Goal: Task Accomplishment & Management: Manage account settings

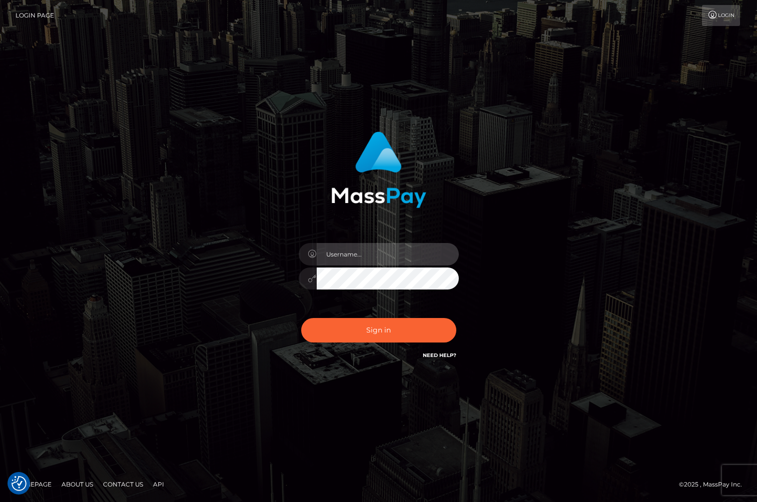
click at [352, 257] on input "text" at bounding box center [388, 254] width 142 height 23
type input "jackson.whop"
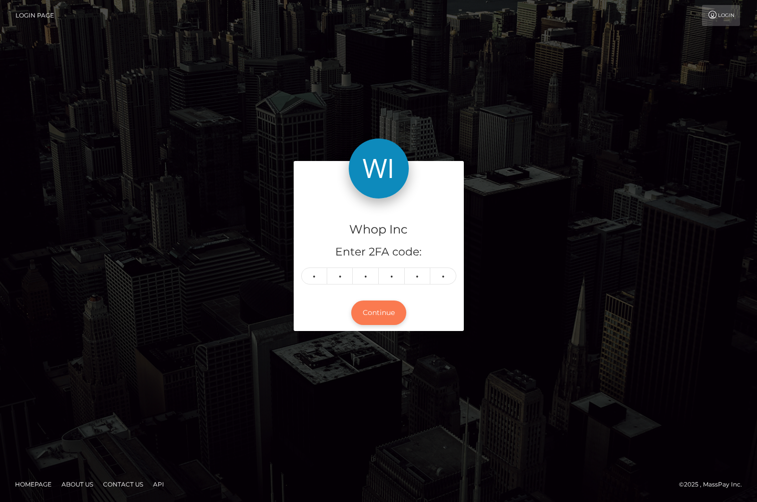
click at [390, 312] on button "Continue" at bounding box center [378, 313] width 55 height 25
click at [383, 307] on button "Continue" at bounding box center [378, 313] width 55 height 25
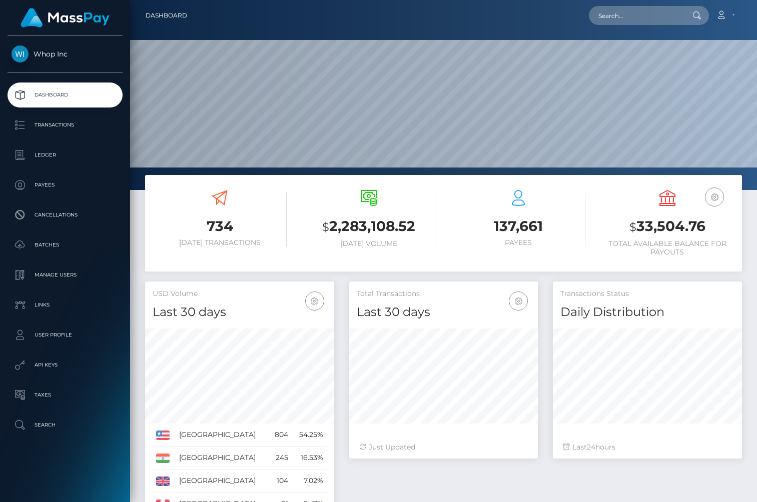
scroll to position [177, 189]
drag, startPoint x: 631, startPoint y: 230, endPoint x: 712, endPoint y: 230, distance: 81.0
click at [712, 230] on h3 "$ 33,504.76" at bounding box center [667, 227] width 134 height 21
click at [623, 231] on h3 "$ 33,504.76" at bounding box center [667, 227] width 134 height 21
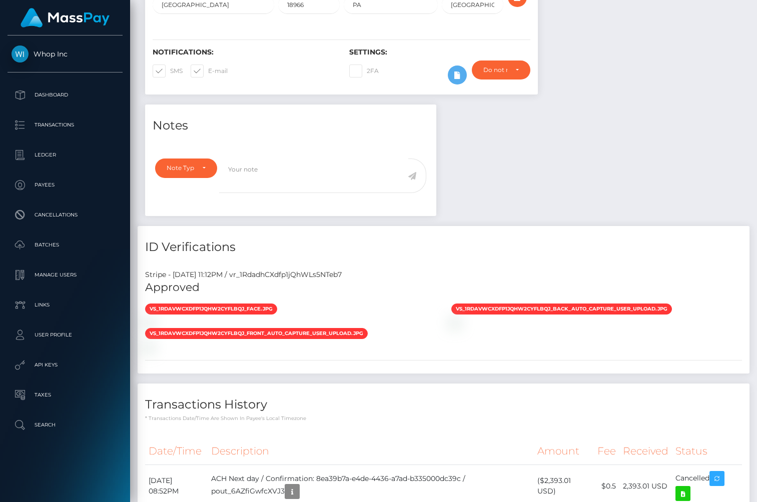
scroll to position [286, 0]
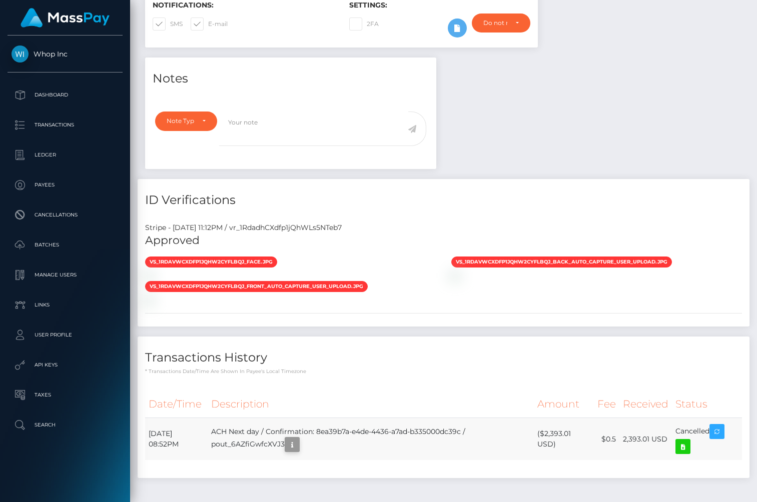
click at [298, 439] on icon "button" at bounding box center [292, 445] width 12 height 13
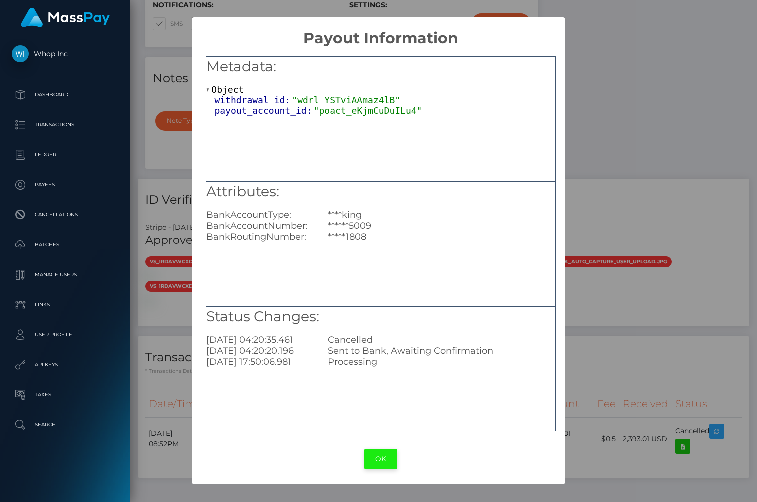
click at [380, 461] on button "OK" at bounding box center [380, 459] width 33 height 21
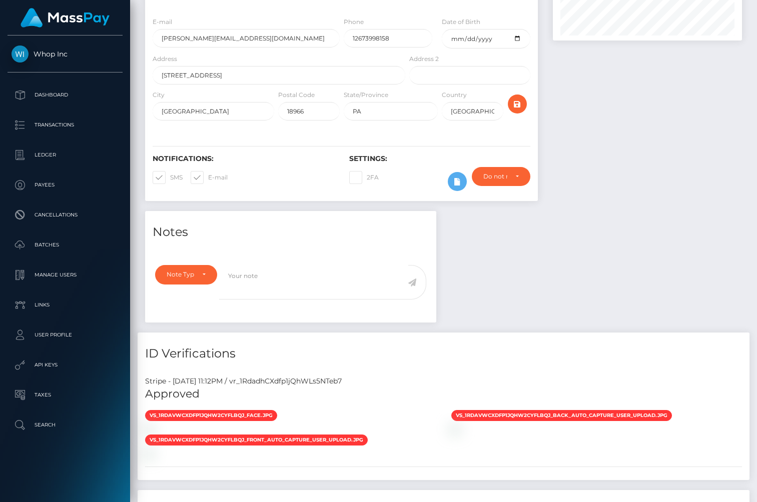
scroll to position [308, 0]
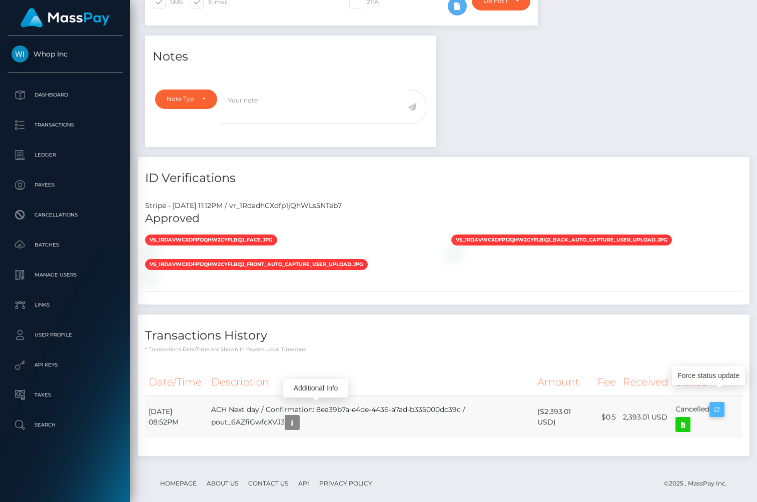
click at [722, 404] on icon "button" at bounding box center [717, 410] width 12 height 13
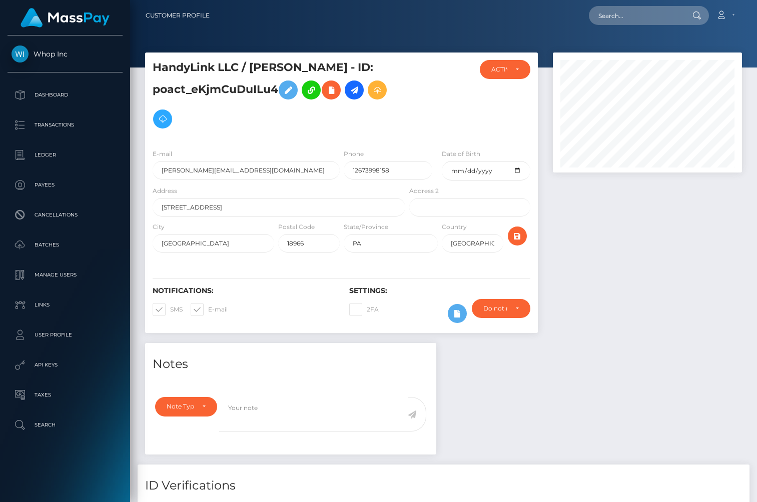
scroll to position [120, 189]
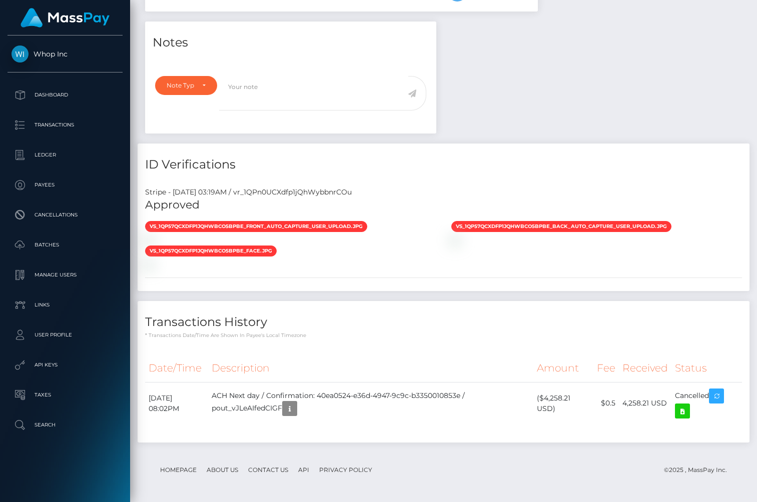
scroll to position [753, 0]
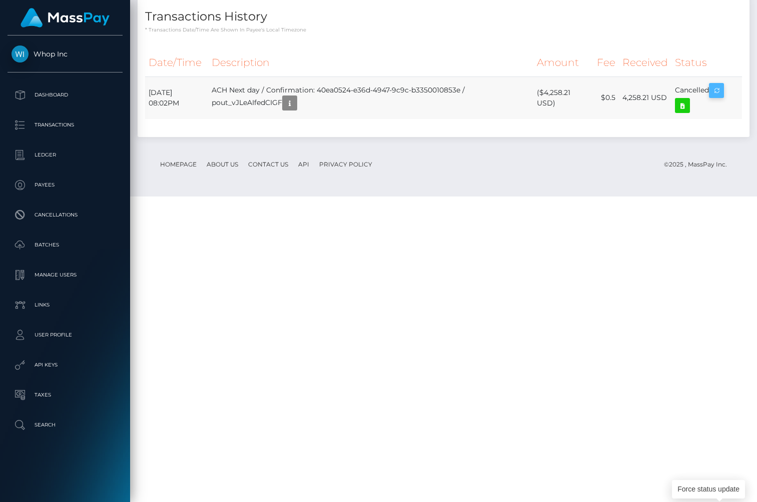
click at [717, 97] on icon "button" at bounding box center [716, 91] width 12 height 13
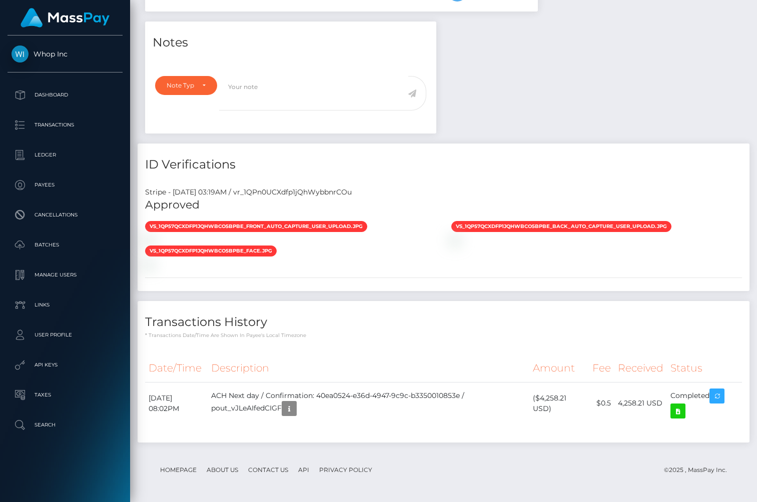
scroll to position [756, 0]
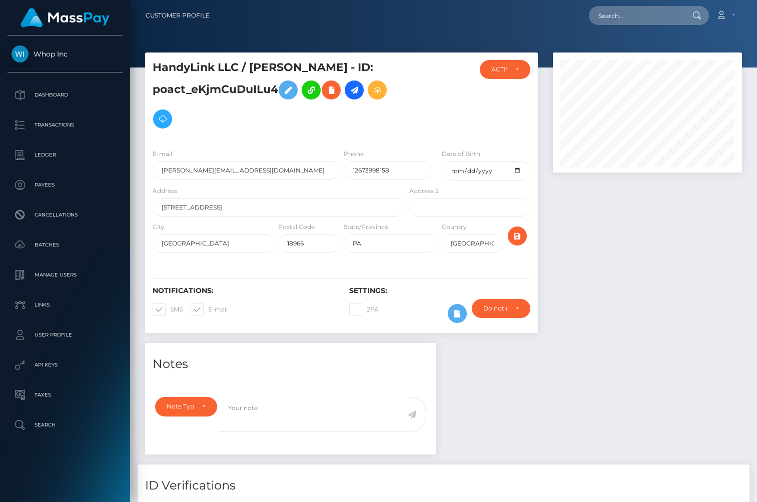
scroll to position [120, 189]
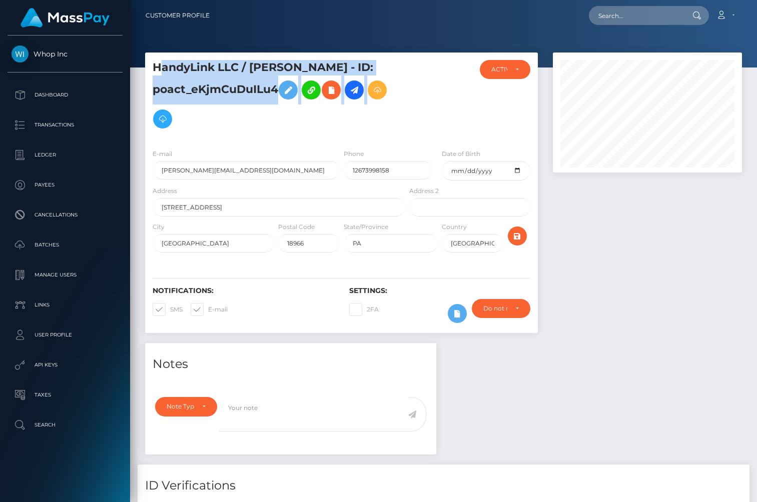
drag, startPoint x: 158, startPoint y: 64, endPoint x: 416, endPoint y: 64, distance: 257.6
click at [416, 64] on div "HandyLink LLC / [PERSON_NAME] - ID: poact_eKjmCuDuILu4 DEACTIVE CLOSED ACTIVE" at bounding box center [341, 100] width 393 height 81
click at [416, 64] on div at bounding box center [440, 100] width 66 height 81
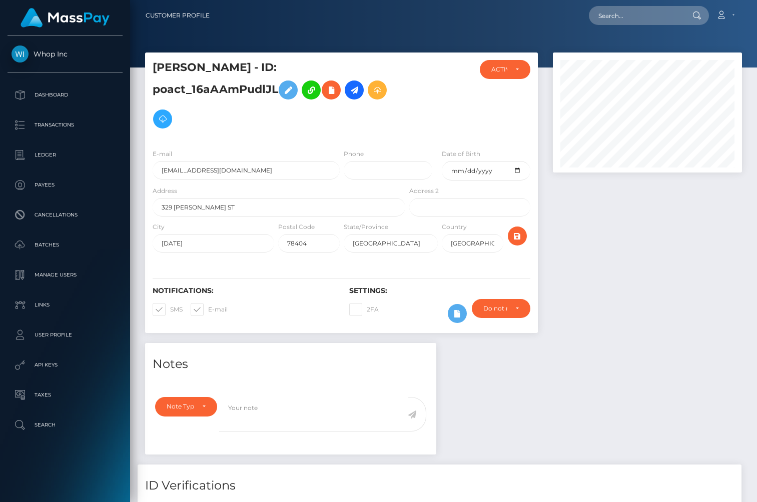
scroll to position [364, 0]
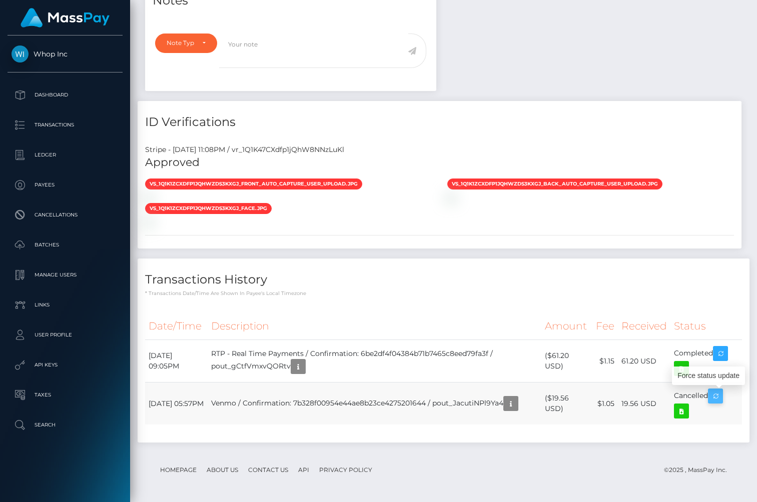
click at [721, 394] on icon "button" at bounding box center [715, 396] width 12 height 13
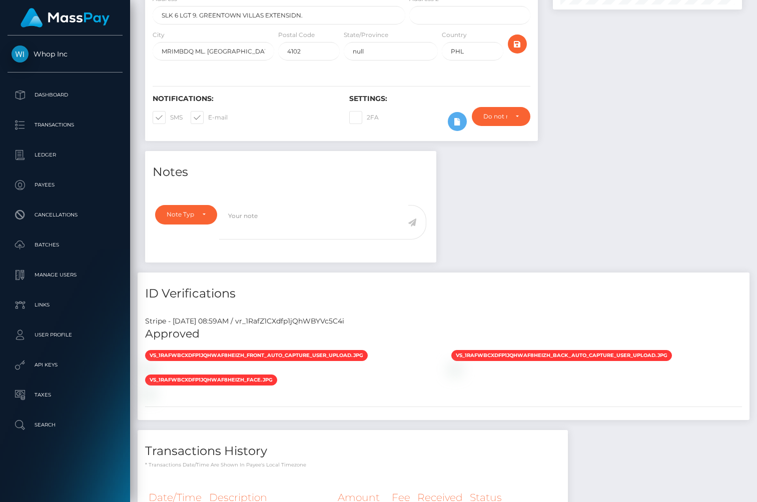
scroll to position [310, 0]
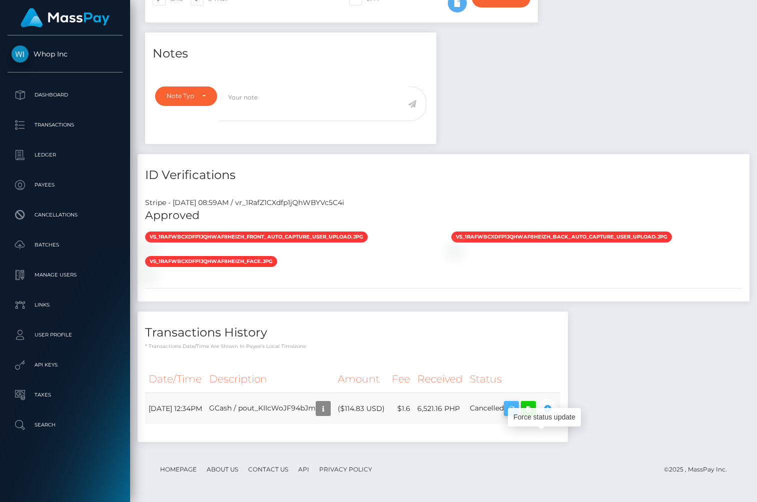
click at [517, 409] on icon "button" at bounding box center [511, 409] width 12 height 13
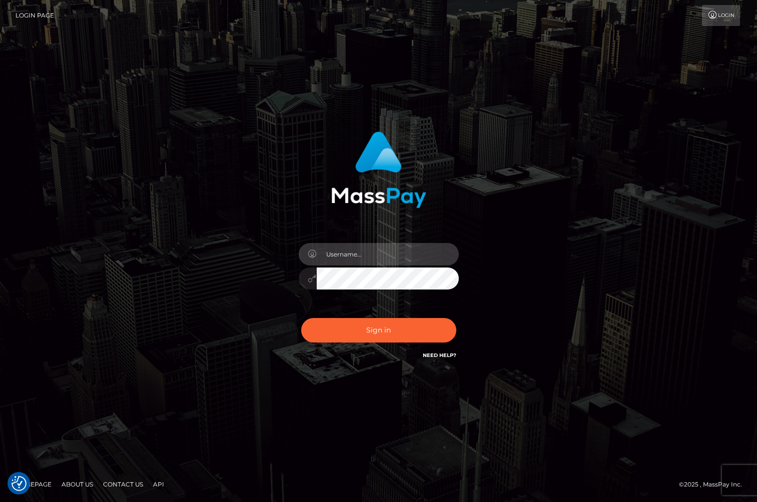
click at [347, 259] on input "text" at bounding box center [388, 254] width 142 height 23
click at [347, 199] on img at bounding box center [378, 170] width 95 height 77
click at [399, 266] on div at bounding box center [378, 274] width 175 height 77
click at [393, 262] on input "text" at bounding box center [388, 254] width 142 height 23
type input "jackson.whop"
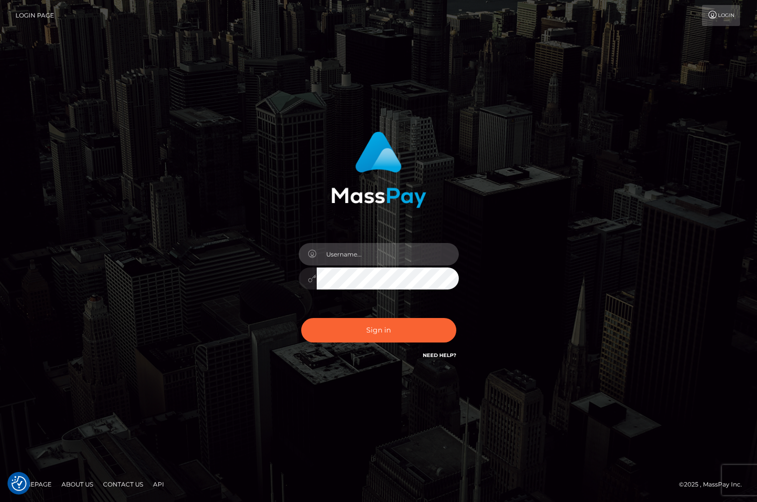
click at [369, 260] on input "text" at bounding box center [388, 254] width 142 height 23
type input "jackson.whop"
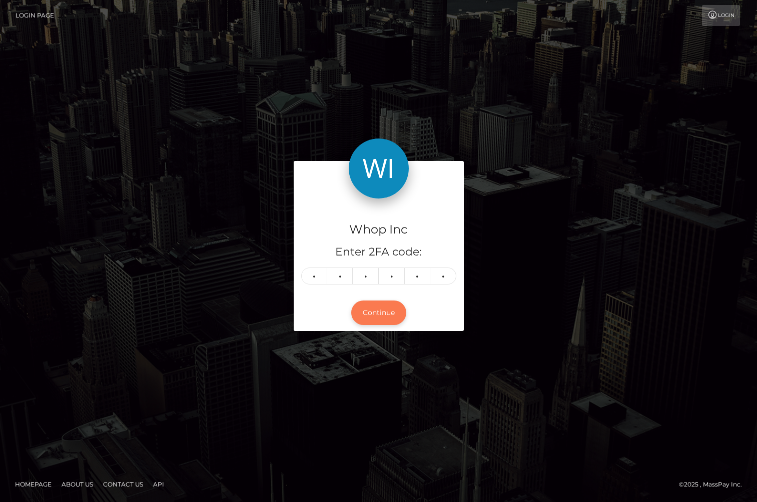
click at [382, 312] on button "Continue" at bounding box center [378, 313] width 55 height 25
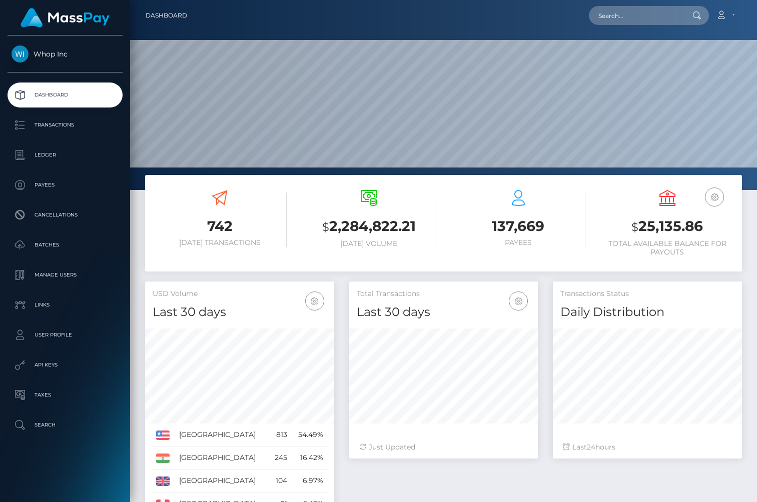
scroll to position [177, 189]
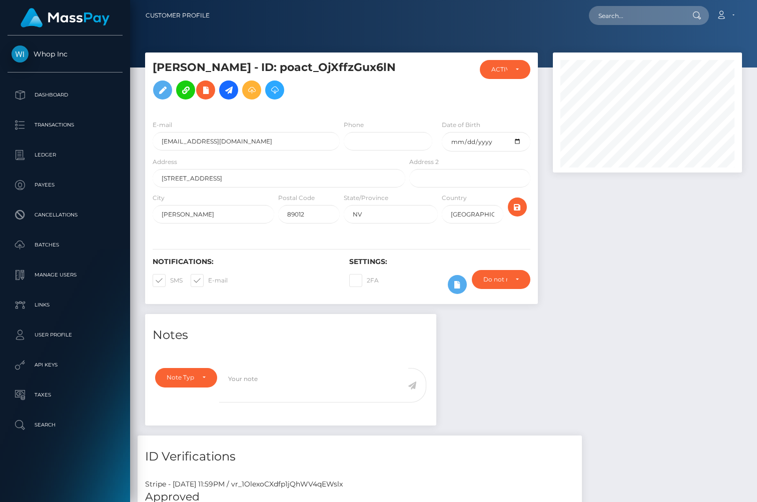
scroll to position [321, 0]
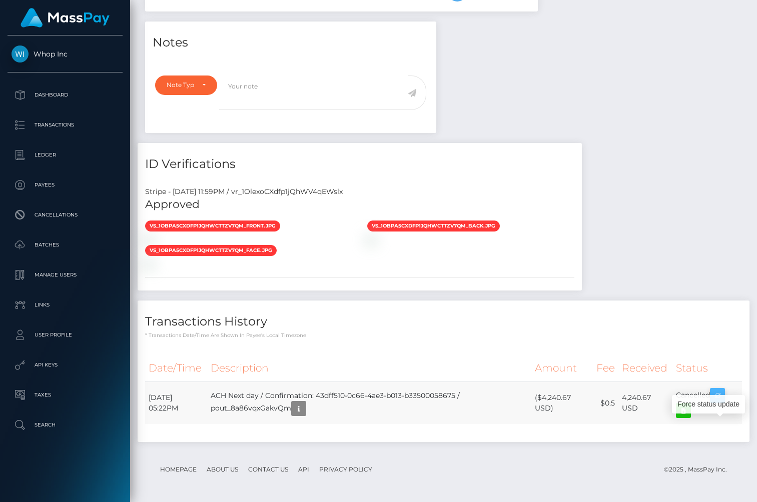
click at [721, 395] on icon "button" at bounding box center [717, 396] width 12 height 13
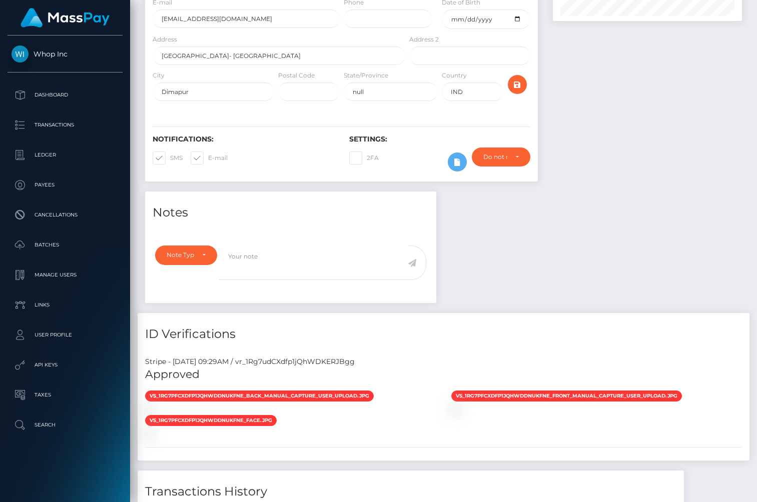
scroll to position [280, 0]
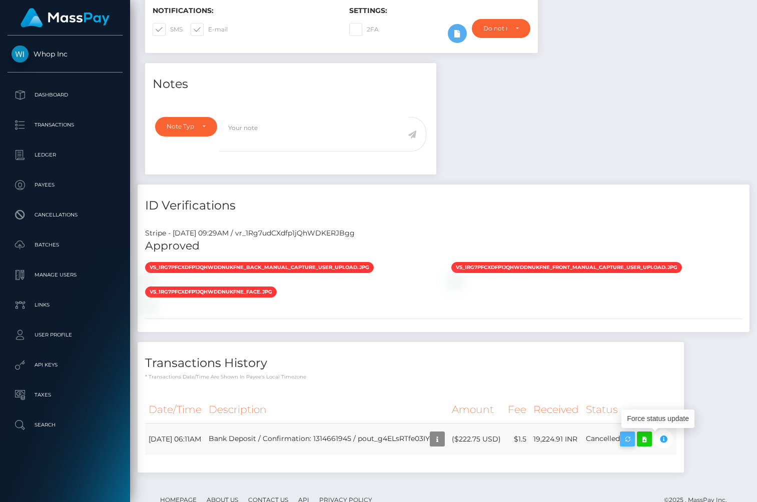
click at [633, 439] on icon "button" at bounding box center [627, 439] width 12 height 13
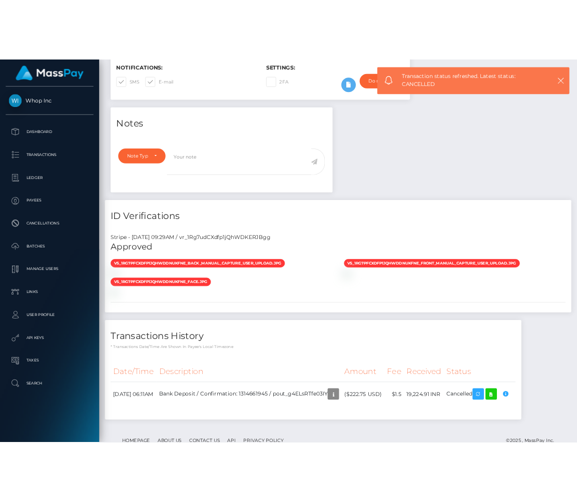
scroll to position [500032, 500023]
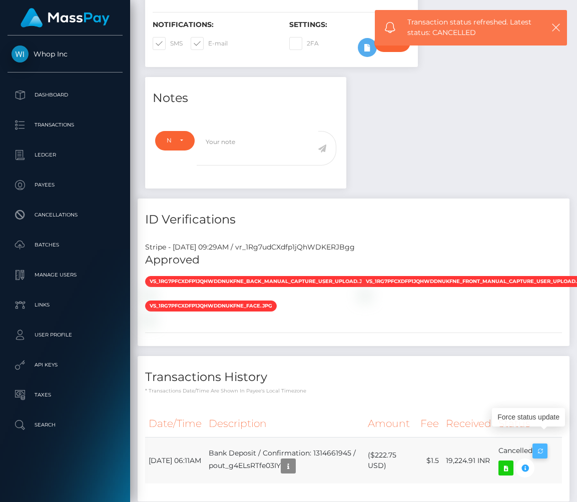
click at [542, 445] on icon "button" at bounding box center [540, 451] width 12 height 13
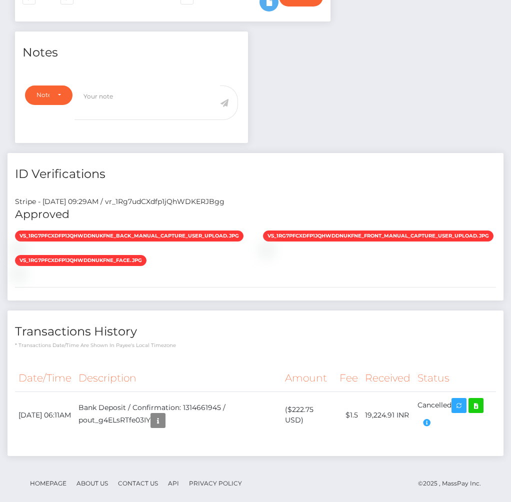
scroll to position [500032, 500045]
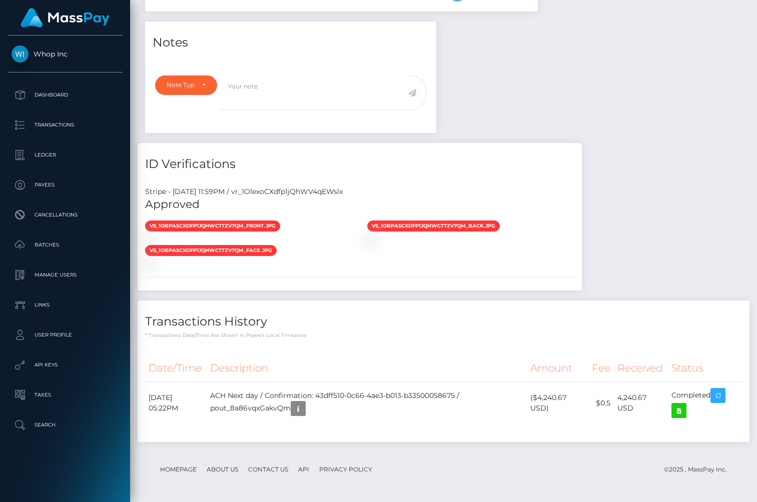
scroll to position [120, 189]
drag, startPoint x: 142, startPoint y: 191, endPoint x: 226, endPoint y: 207, distance: 85.6
click at [226, 207] on div "Stripe - [DATE] 11:59PM / vr_1OlexoCXdfp1jQhWV4qEWslx Approved vs_1Obpa5CXdfp1j…" at bounding box center [360, 235] width 444 height 112
click at [226, 207] on h5 "Approved" at bounding box center [359, 205] width 429 height 16
drag, startPoint x: 249, startPoint y: 207, endPoint x: 144, endPoint y: 194, distance: 105.8
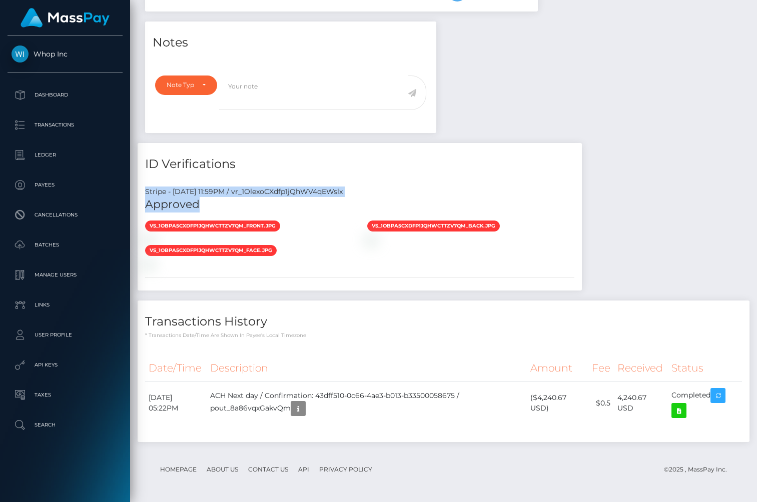
click at [144, 194] on div "Stripe - [DATE] 11:59PM / vr_1OlexoCXdfp1jQhWV4qEWslx Approved vs_1Obpa5CXdfp1j…" at bounding box center [360, 235] width 444 height 112
click at [144, 194] on div "Stripe - [DATE] 11:59PM / vr_1OlexoCXdfp1jQhWV4qEWslx" at bounding box center [360, 192] width 444 height 11
drag, startPoint x: 144, startPoint y: 194, endPoint x: 238, endPoint y: 207, distance: 94.4
click at [238, 207] on div "Stripe - [DATE] 11:59PM / vr_1OlexoCXdfp1jQhWV4qEWslx Approved vs_1Obpa5CXdfp1j…" at bounding box center [360, 235] width 444 height 112
click at [238, 207] on h5 "Approved" at bounding box center [359, 205] width 429 height 16
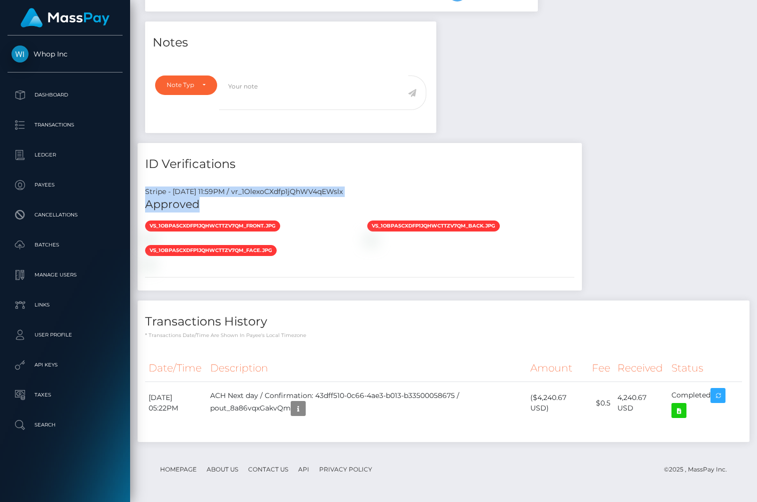
drag, startPoint x: 238, startPoint y: 207, endPoint x: 144, endPoint y: 194, distance: 94.9
click at [144, 194] on div "Stripe - [DATE] 11:59PM / vr_1OlexoCXdfp1jQhWV4qEWslx Approved vs_1Obpa5CXdfp1j…" at bounding box center [360, 235] width 444 height 112
click at [144, 194] on div "Stripe - [DATE] 11:59PM / vr_1OlexoCXdfp1jQhWV4qEWslx" at bounding box center [360, 192] width 444 height 11
drag, startPoint x: 144, startPoint y: 194, endPoint x: 239, endPoint y: 202, distance: 95.4
click at [239, 202] on div "Stripe - [DATE] 11:59PM / vr_1OlexoCXdfp1jQhWV4qEWslx Approved vs_1Obpa5CXdfp1j…" at bounding box center [360, 235] width 444 height 112
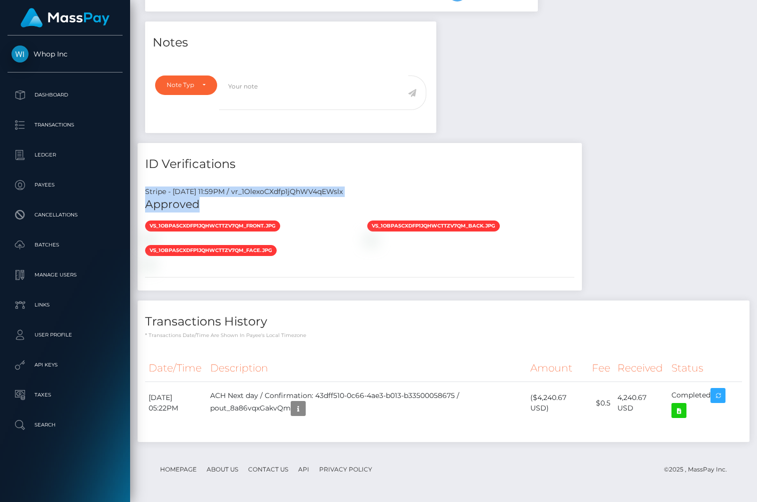
click at [239, 202] on h5 "Approved" at bounding box center [359, 205] width 429 height 16
drag, startPoint x: 247, startPoint y: 192, endPoint x: 389, endPoint y: 192, distance: 142.5
click at [389, 192] on div "Stripe - [DATE] 11:59PM / vr_1OlexoCXdfp1jQhWV4qEWslx" at bounding box center [360, 192] width 444 height 11
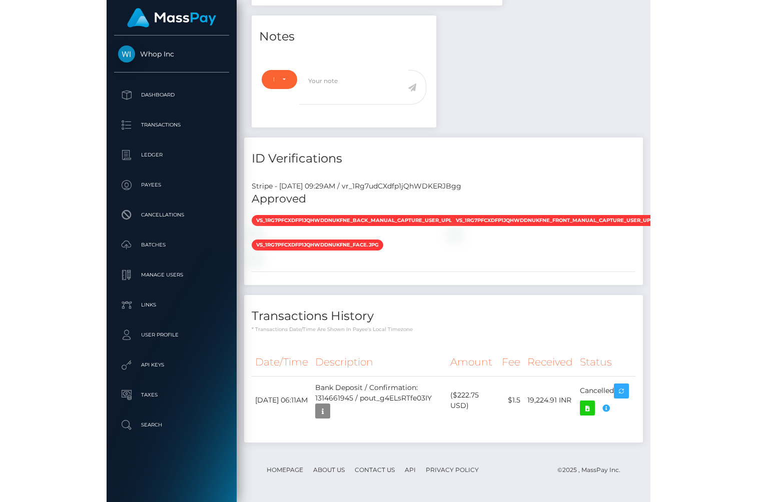
scroll to position [120, 189]
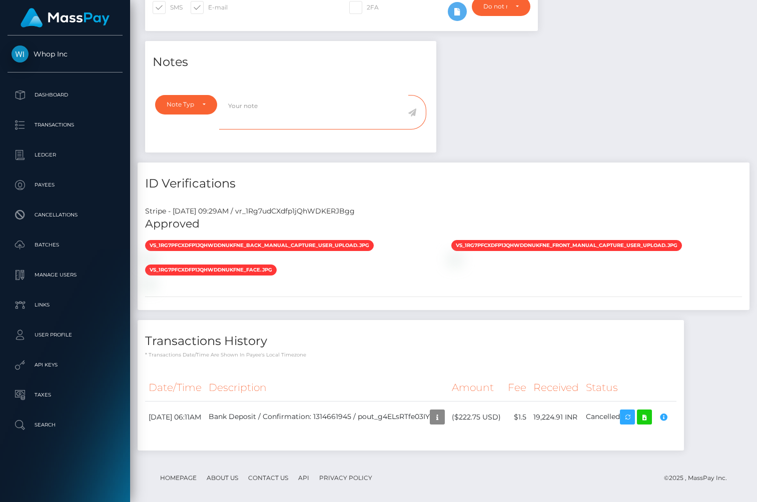
click at [242, 110] on textarea at bounding box center [313, 112] width 189 height 35
click at [543, 138] on div "Notes Note Type Compliance Clear Compliance General Note Type" at bounding box center [444, 251] width 612 height 420
drag, startPoint x: 143, startPoint y: 211, endPoint x: 395, endPoint y: 211, distance: 252.1
click at [395, 211] on div "Stripe - July 24, 2025 09:29AM / vr_1Rg7udCXdfp1jQhWDKERJBgg" at bounding box center [444, 211] width 612 height 11
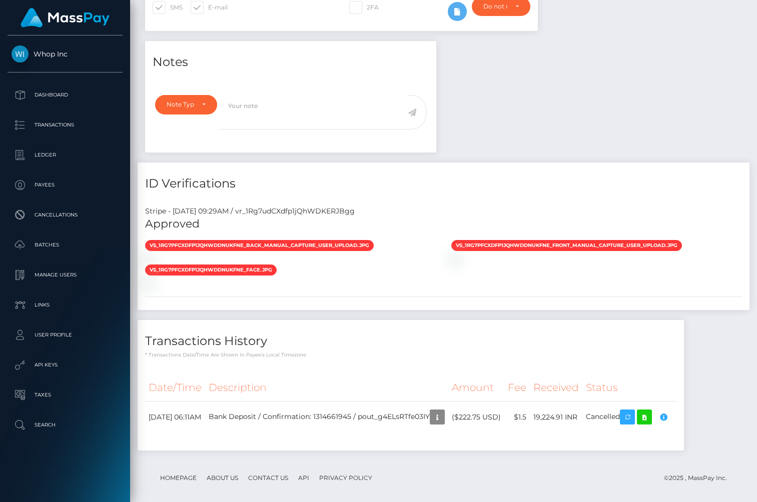
drag, startPoint x: 412, startPoint y: 211, endPoint x: 145, endPoint y: 211, distance: 267.1
click at [145, 211] on div "Stripe - July 24, 2025 09:29AM / vr_1Rg7udCXdfp1jQhWDKERJBgg" at bounding box center [444, 211] width 612 height 11
click at [443, 418] on icon "button" at bounding box center [437, 417] width 12 height 13
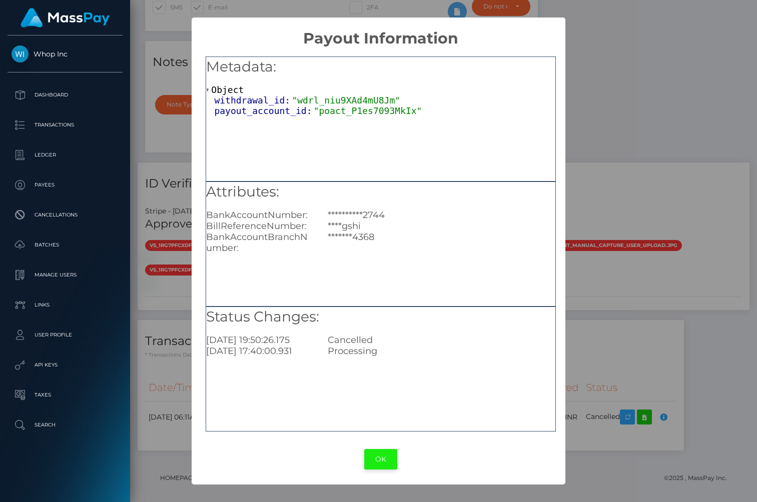
click at [377, 464] on button "OK" at bounding box center [380, 459] width 33 height 21
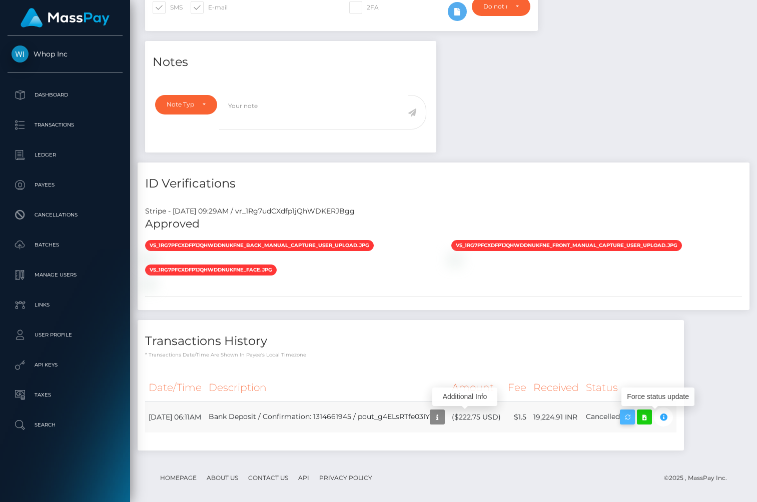
click at [633, 415] on icon "button" at bounding box center [627, 417] width 12 height 13
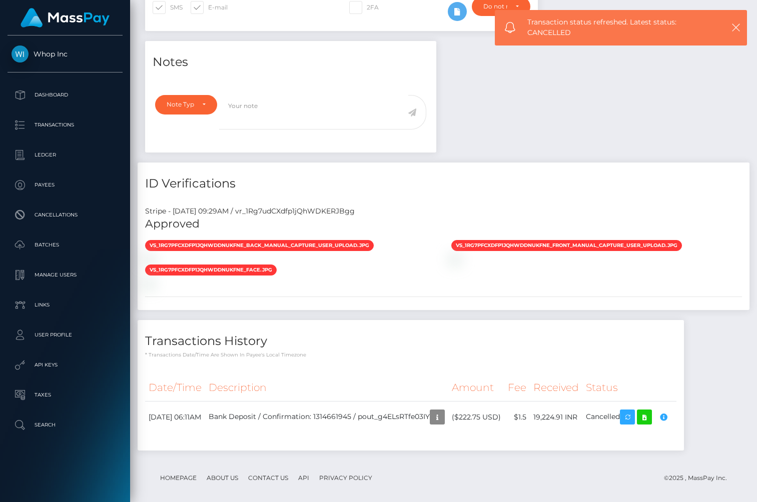
click at [726, 408] on div "Notes Note Type Compliance Clear Compliance General Note Type" at bounding box center [444, 251] width 612 height 420
click at [736, 31] on icon "button" at bounding box center [736, 28] width 10 height 10
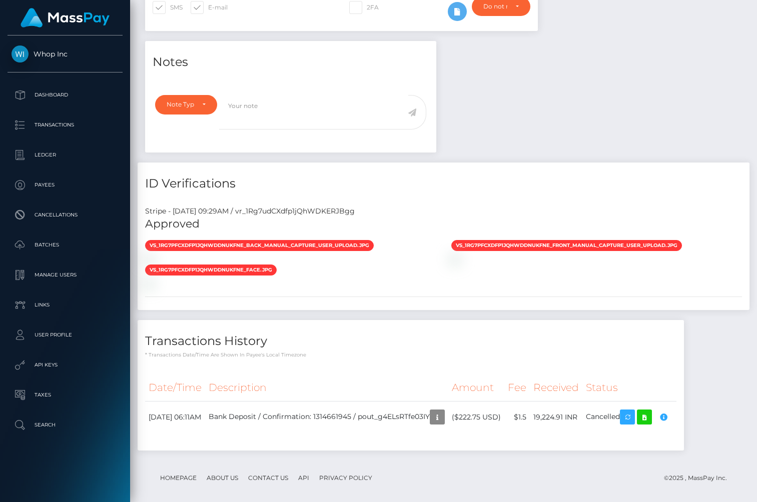
click at [742, 396] on div "Notes Note Type Compliance Clear Compliance General Note Type" at bounding box center [444, 251] width 612 height 420
click at [443, 420] on icon "button" at bounding box center [437, 417] width 12 height 13
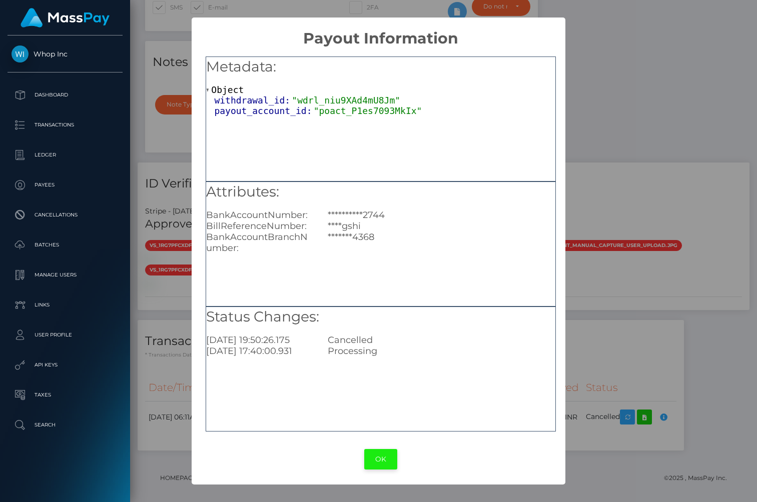
click at [383, 460] on button "OK" at bounding box center [380, 459] width 33 height 21
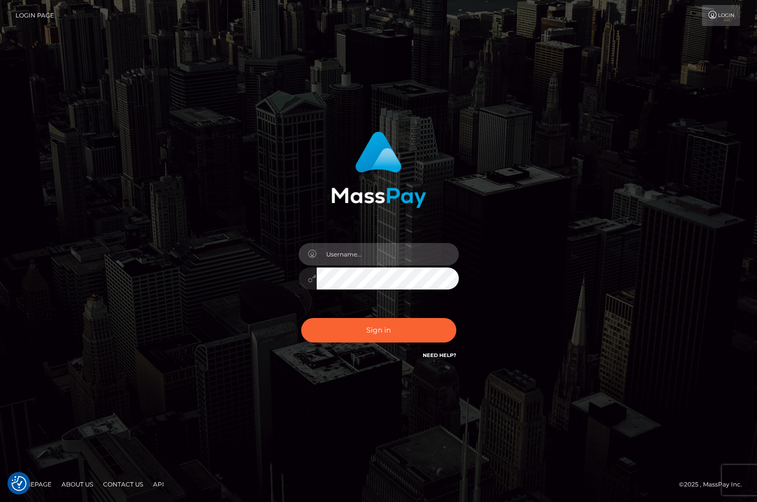
click at [401, 244] on input "text" at bounding box center [388, 254] width 142 height 23
type input "[PERSON_NAME].whop"
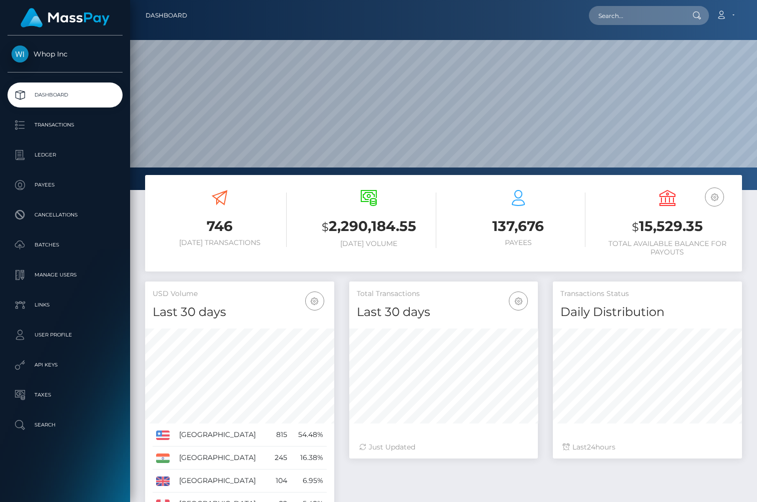
scroll to position [177, 189]
click at [725, 17] on icon at bounding box center [721, 15] width 11 height 8
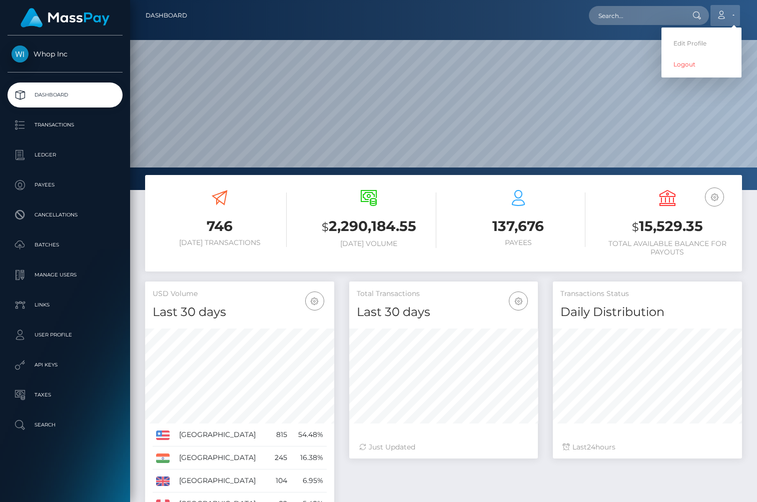
click at [725, 17] on icon at bounding box center [721, 15] width 11 height 8
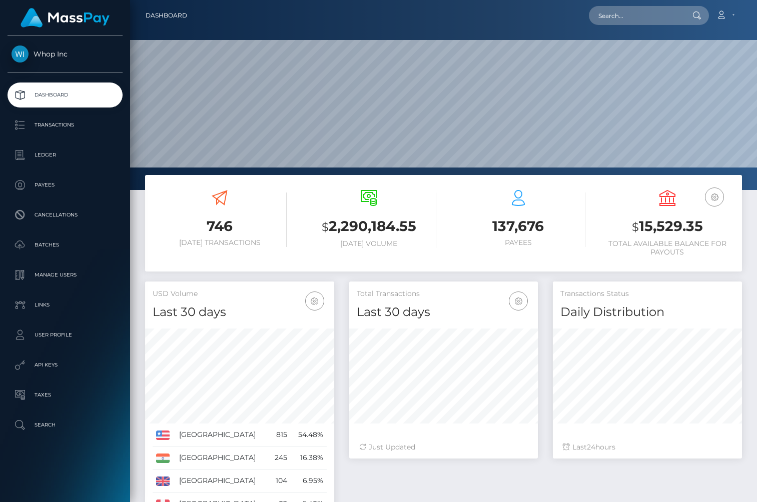
click at [567, 17] on div "Loading... Loading... Account Edit Profile Logout" at bounding box center [468, 15] width 546 height 21
click at [45, 426] on p "Search" at bounding box center [65, 425] width 107 height 15
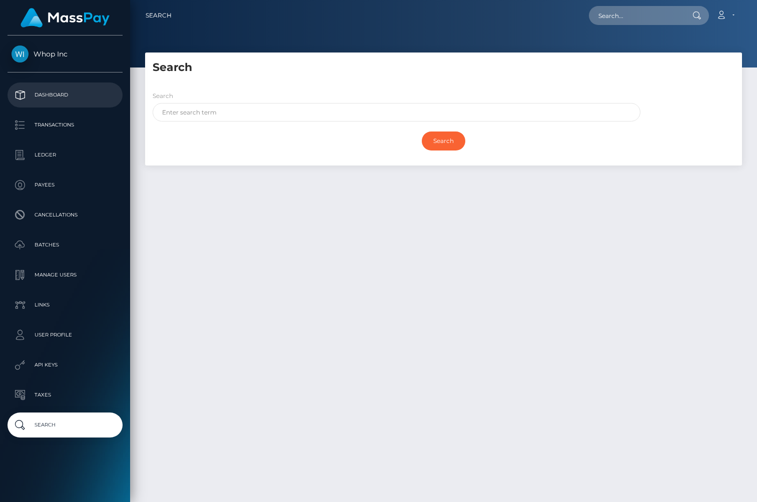
click at [64, 97] on p "Dashboard" at bounding box center [65, 95] width 107 height 15
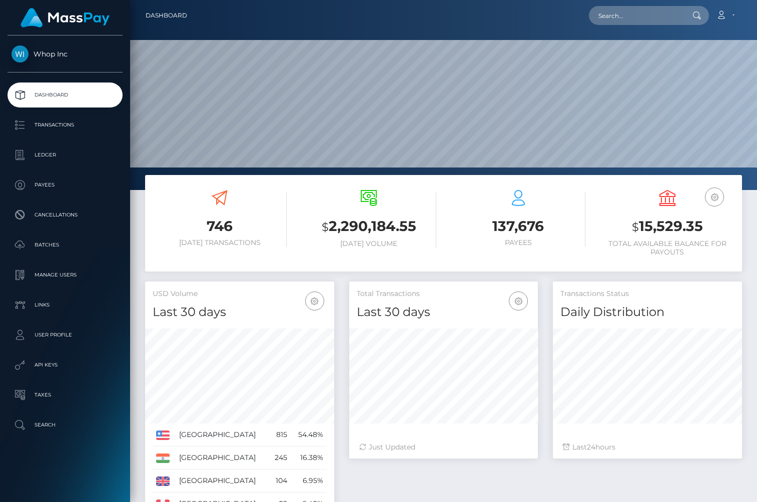
scroll to position [177, 189]
drag, startPoint x: 363, startPoint y: 229, endPoint x: 415, endPoint y: 231, distance: 52.6
click at [415, 231] on h3 "$ 2,290,184.55" at bounding box center [369, 227] width 134 height 21
drag, startPoint x: 486, startPoint y: 228, endPoint x: 564, endPoint y: 255, distance: 82.9
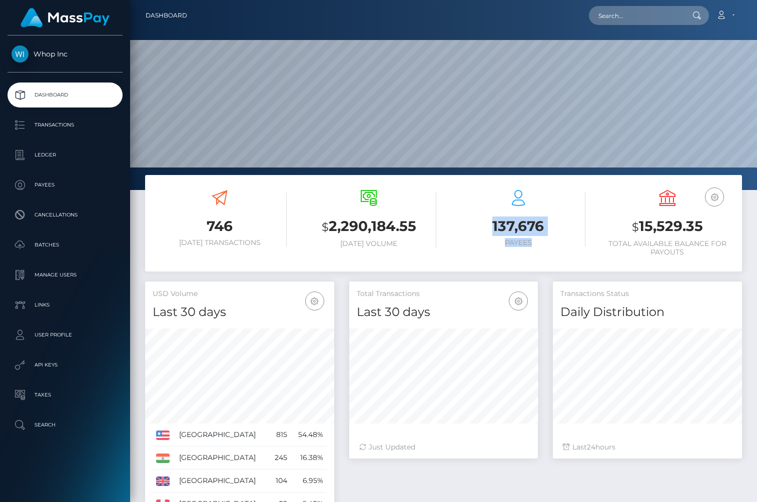
click at [564, 255] on div "137,676 Payees" at bounding box center [518, 220] width 134 height 75
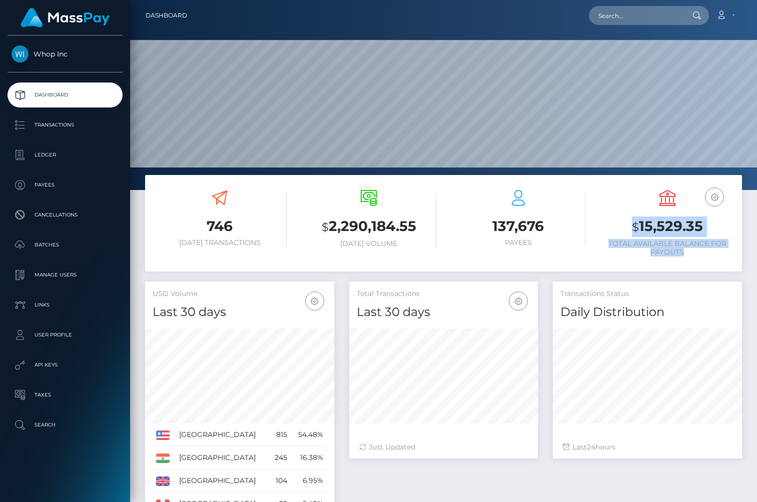
drag, startPoint x: 630, startPoint y: 225, endPoint x: 712, endPoint y: 258, distance: 87.8
click at [712, 258] on div "USD Balance $ 15,529.35 Total Available Balance for Payouts" at bounding box center [667, 225] width 134 height 84
drag, startPoint x: 705, startPoint y: 259, endPoint x: 627, endPoint y: 220, distance: 87.7
click at [627, 220] on div "USD Balance $ 15,529.35 Total Available Balance for Payouts" at bounding box center [667, 225] width 134 height 84
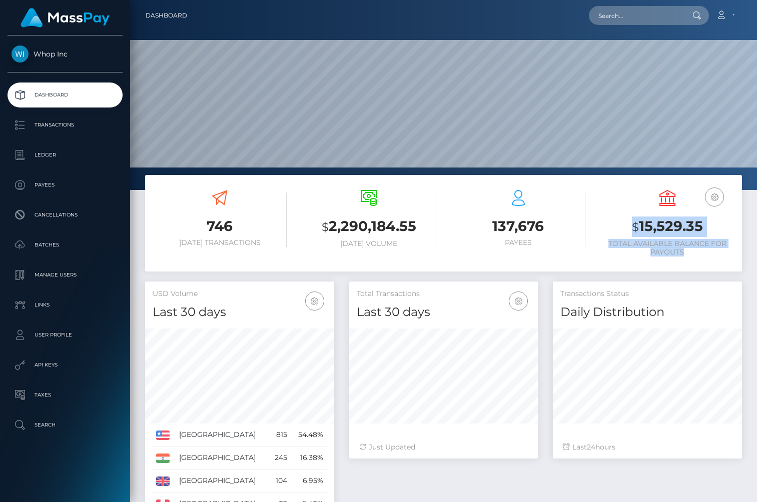
click at [627, 220] on h3 "$ 15,529.35" at bounding box center [667, 227] width 134 height 21
click at [706, 193] on button "button" at bounding box center [714, 197] width 19 height 19
click at [737, 209] on div "USD Balance $ 15,106.85 Total Available Balance for Payouts" at bounding box center [667, 225] width 149 height 84
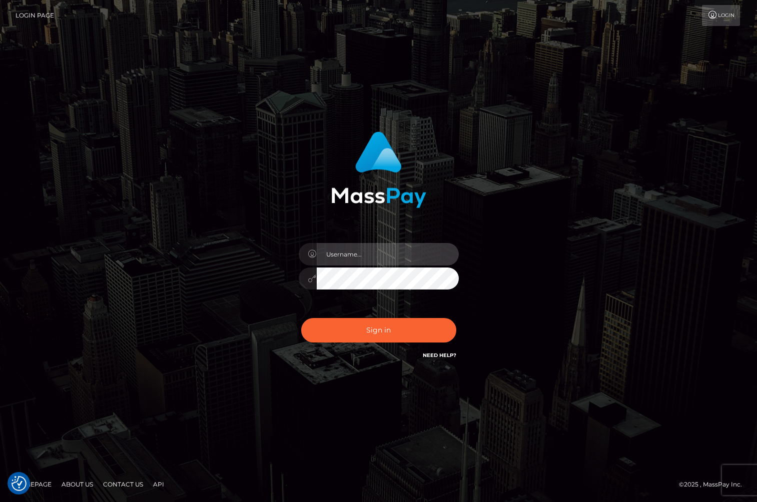
click at [365, 245] on input "text" at bounding box center [388, 254] width 142 height 23
click at [0, 502] on com-1password-button at bounding box center [0, 502] width 0 height 0
type input "[PERSON_NAME].whop"
click at [369, 258] on input "text" at bounding box center [388, 254] width 142 height 23
type input "jackson.whop"
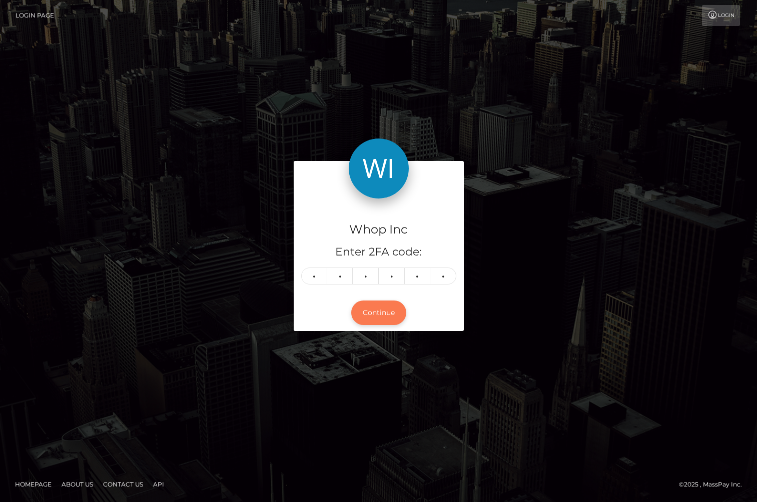
click at [374, 314] on button "Continue" at bounding box center [378, 313] width 55 height 25
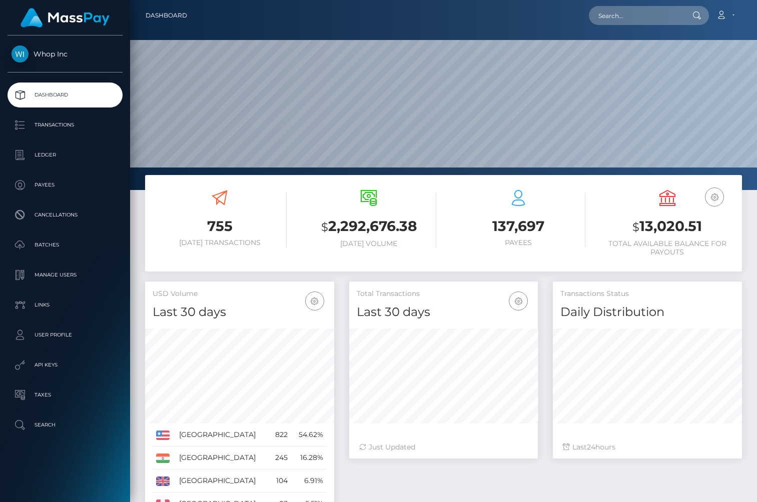
scroll to position [177, 189]
drag, startPoint x: 610, startPoint y: 244, endPoint x: 698, endPoint y: 265, distance: 90.5
click at [698, 265] on div "USD Balance $ 13,020.51 Total Available Balance for Payouts" at bounding box center [667, 225] width 134 height 84
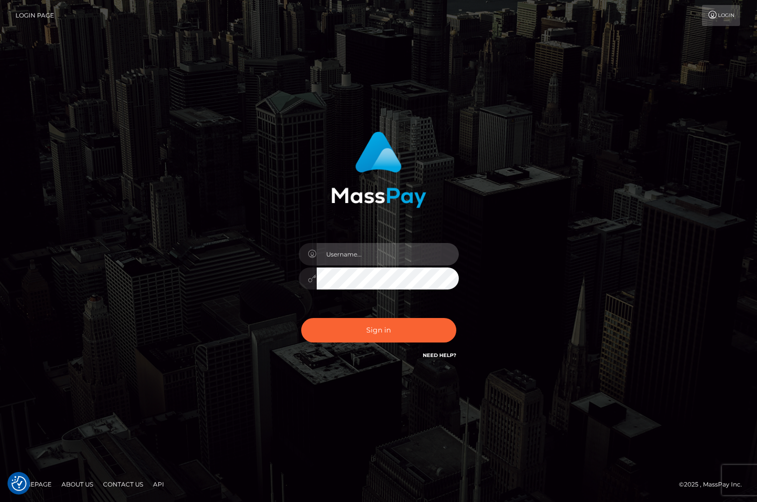
click at [353, 257] on input "text" at bounding box center [388, 254] width 142 height 23
type input "jackson.whop"
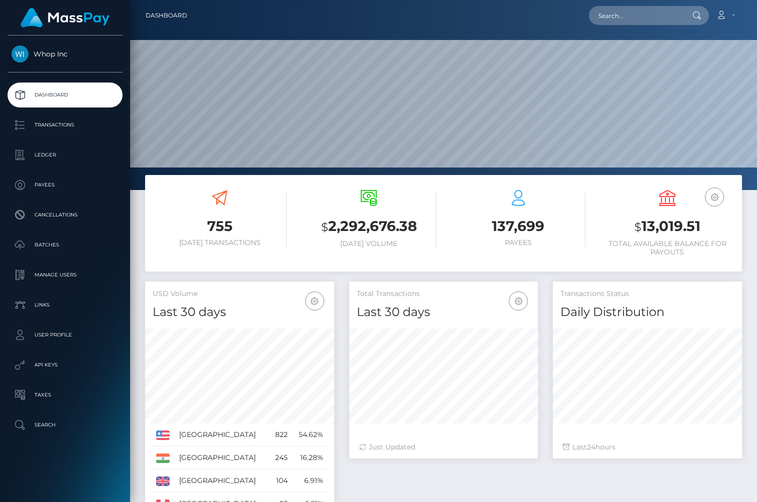
scroll to position [177, 189]
drag, startPoint x: 225, startPoint y: 227, endPoint x: 248, endPoint y: 227, distance: 23.5
click at [248, 227] on h3 "755" at bounding box center [220, 227] width 134 height 20
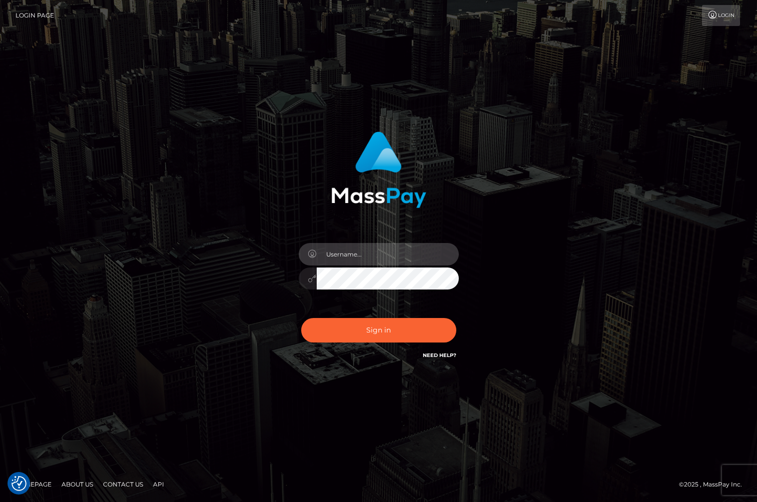
click at [398, 250] on input "text" at bounding box center [388, 254] width 142 height 23
type input "[PERSON_NAME].whop"
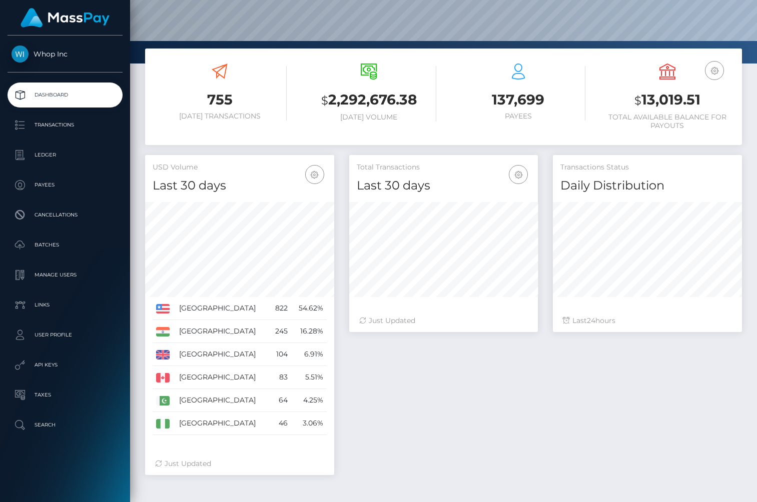
scroll to position [159, 0]
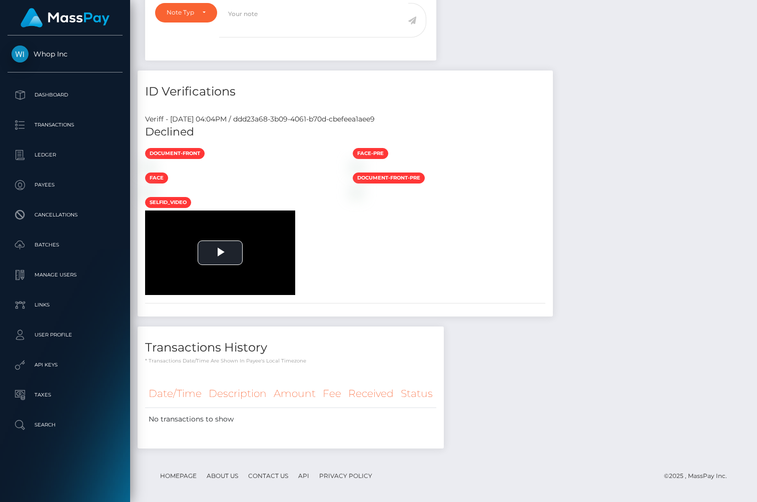
scroll to position [443, 0]
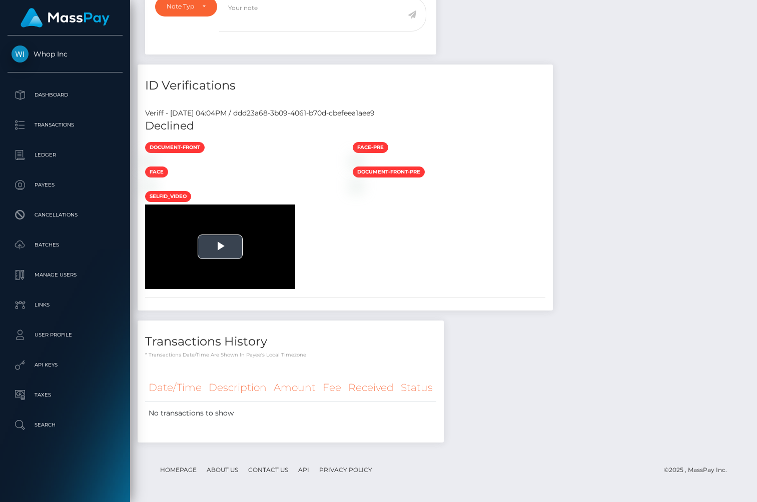
click at [220, 247] on span "Video Player" at bounding box center [220, 247] width 0 height 0
drag, startPoint x: 199, startPoint y: 385, endPoint x: 211, endPoint y: 387, distance: 12.2
click at [211, 283] on div "0:42" at bounding box center [211, 281] width 1 height 3
click at [220, 283] on div "Loaded : 100.00% 1:01 0:43" at bounding box center [209, 281] width 39 height 3
click at [226, 283] on div "Loaded : 100.00% 1:05 1:03" at bounding box center [209, 281] width 39 height 3
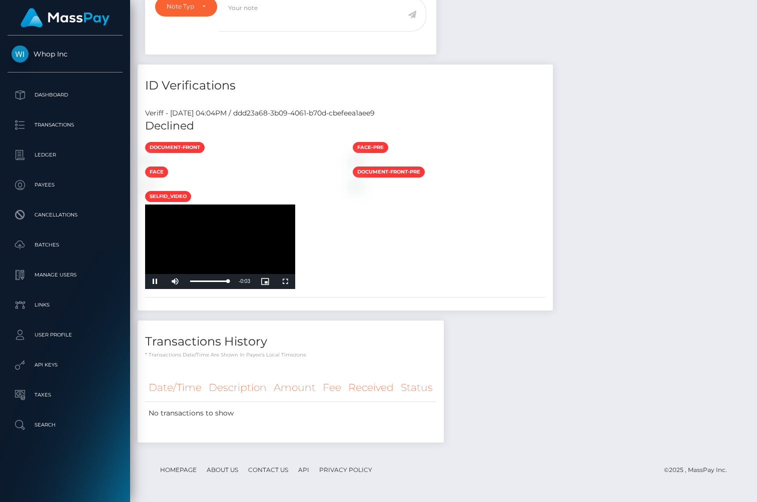
click at [345, 191] on div at bounding box center [242, 185] width 208 height 11
click at [361, 190] on img at bounding box center [357, 186] width 8 height 8
click at [153, 190] on img at bounding box center [149, 186] width 8 height 8
click at [361, 161] on img at bounding box center [357, 161] width 8 height 8
click at [153, 157] on img at bounding box center [149, 161] width 8 height 8
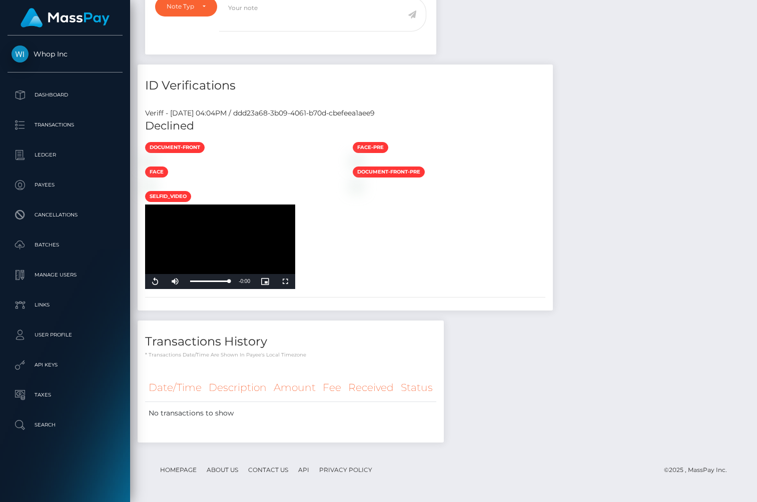
drag, startPoint x: 258, startPoint y: 71, endPoint x: 508, endPoint y: 71, distance: 250.1
click at [508, 108] on div "Veriff - August 11, 2025 04:04PM / ddd23a68-3b09-4061-b70d-cbefeea1aee9" at bounding box center [345, 113] width 415 height 11
click at [151, 282] on span "Video Player" at bounding box center [155, 282] width 20 height 0
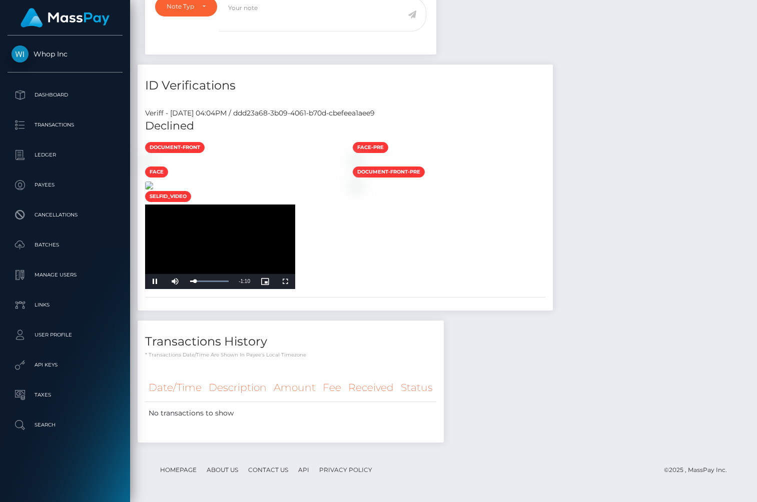
click at [153, 190] on img at bounding box center [149, 186] width 8 height 8
click at [153, 157] on img at bounding box center [149, 161] width 8 height 8
click at [290, 282] on span "Video Player" at bounding box center [285, 282] width 20 height 0
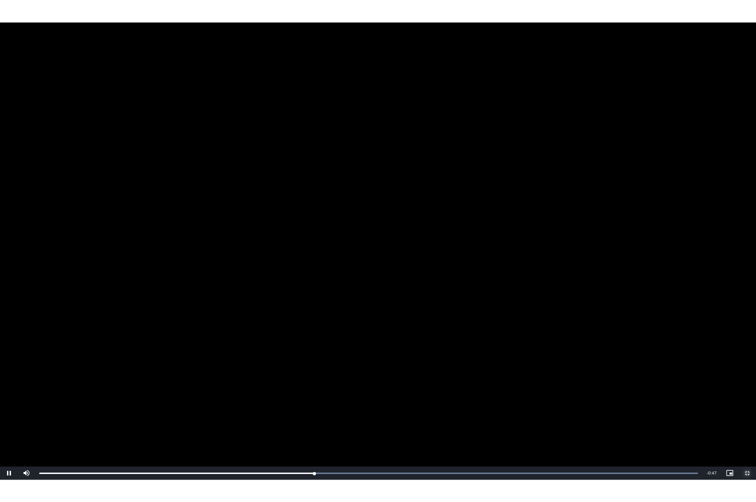
scroll to position [410, 0]
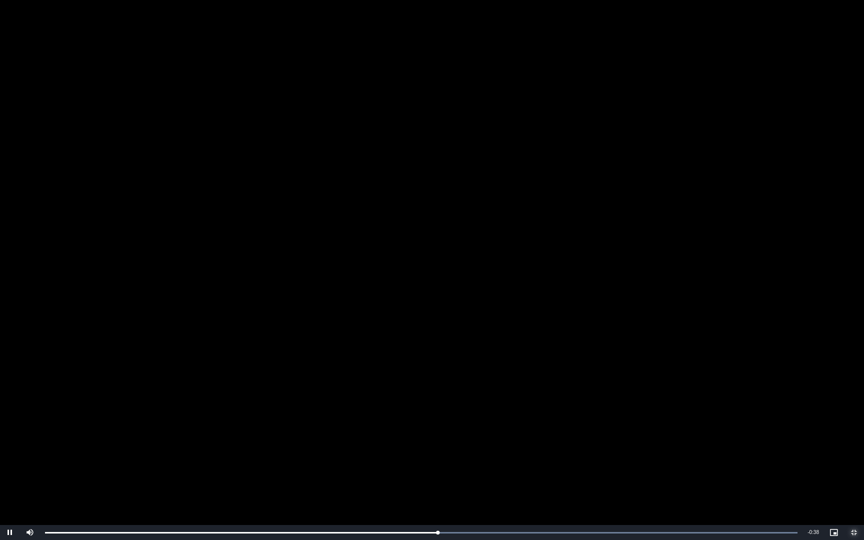
click at [756, 502] on span "Video Player" at bounding box center [854, 533] width 20 height 0
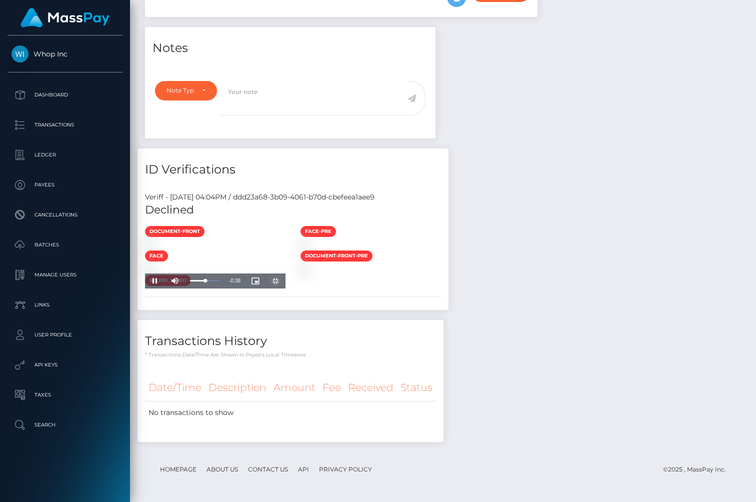
scroll to position [500032, 499963]
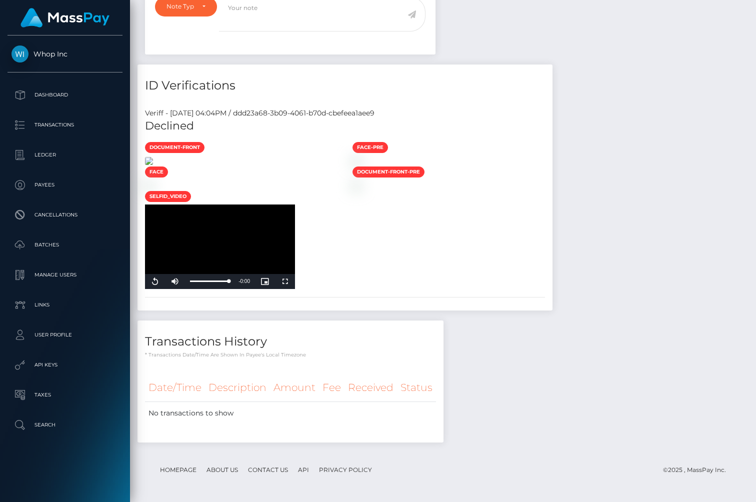
click at [153, 165] on img at bounding box center [149, 161] width 8 height 8
click at [71, 107] on link "Dashboard" at bounding box center [65, 95] width 115 height 25
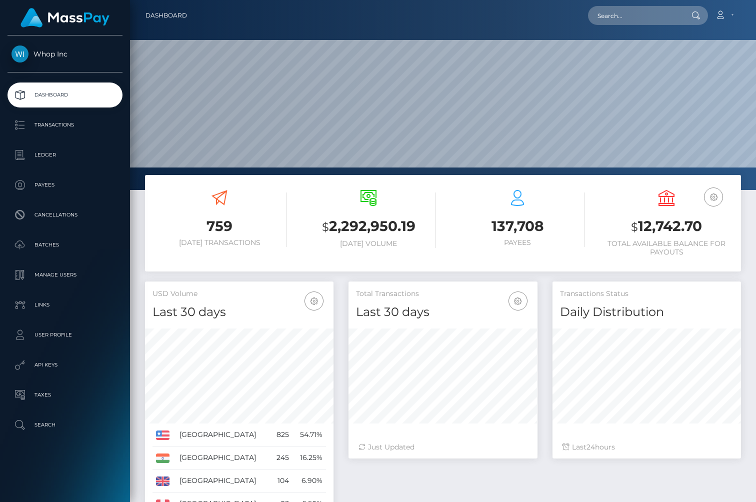
scroll to position [177, 189]
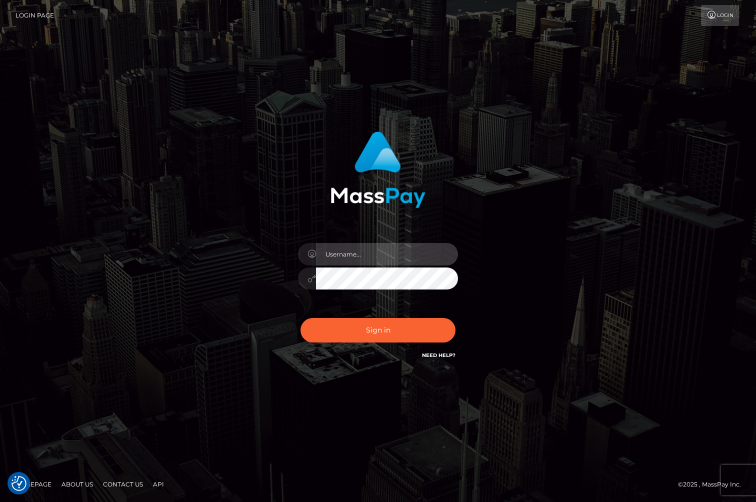
click at [355, 258] on input "text" at bounding box center [387, 254] width 142 height 23
type input "jackson.whop"
click at [369, 255] on input "text" at bounding box center [387, 254] width 142 height 23
type input "jackson.whop"
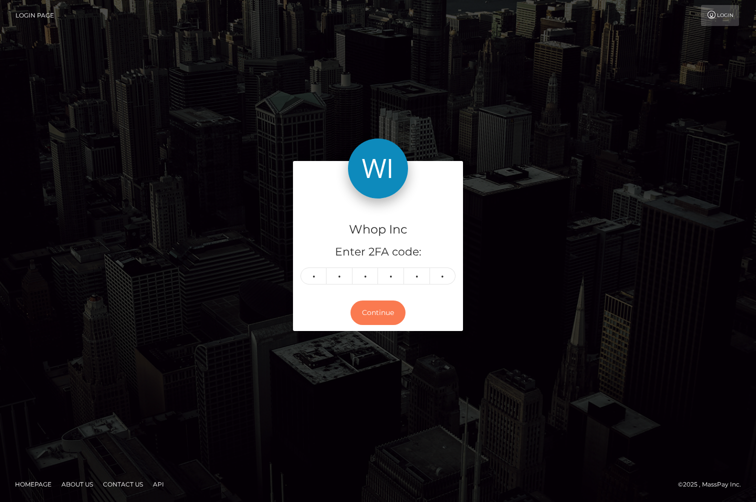
click at [399, 314] on button "Continue" at bounding box center [378, 313] width 55 height 25
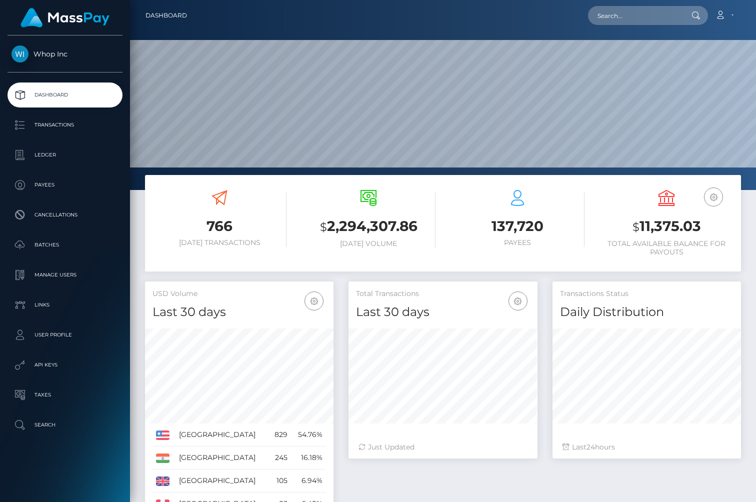
scroll to position [177, 189]
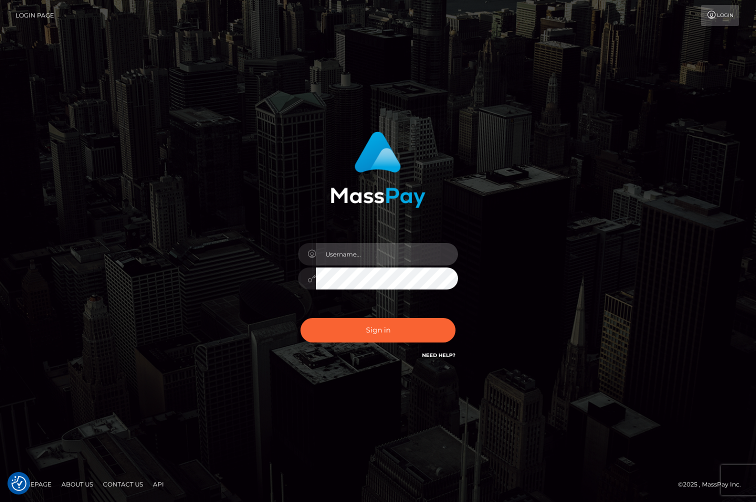
click at [370, 254] on input "text" at bounding box center [387, 254] width 142 height 23
type input "jackson.whop"
click at [392, 248] on input "text" at bounding box center [387, 254] width 142 height 23
type input "[PERSON_NAME].whop"
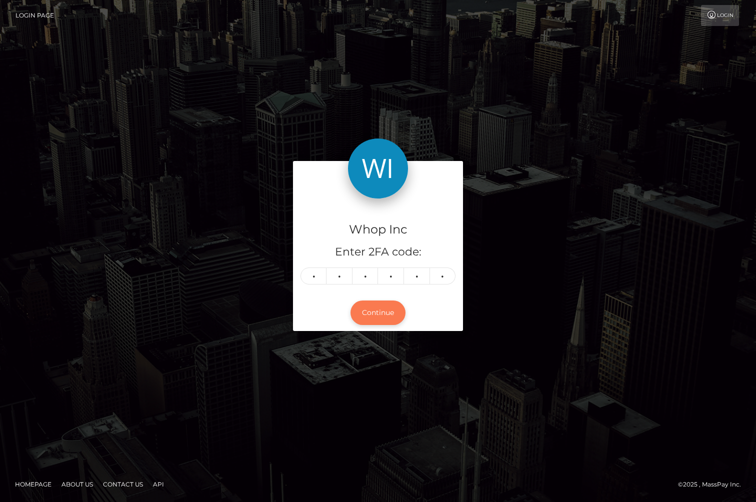
click at [376, 306] on button "Continue" at bounding box center [378, 313] width 55 height 25
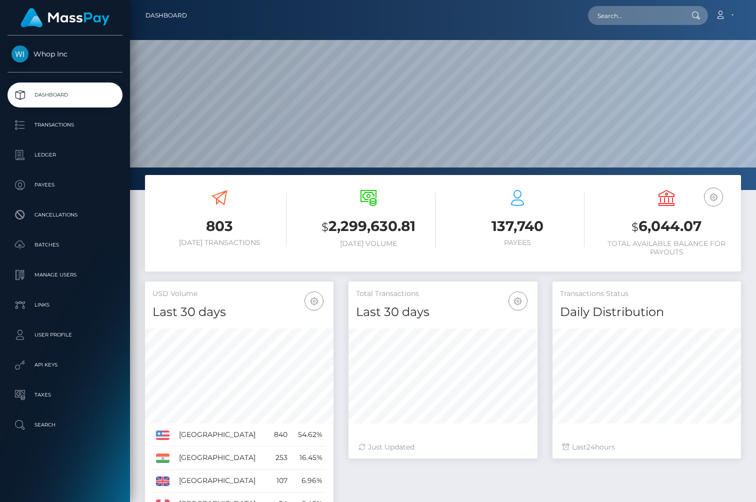
scroll to position [177, 189]
drag, startPoint x: 626, startPoint y: 227, endPoint x: 702, endPoint y: 263, distance: 84.1
click at [702, 263] on div "USD Balance $ 6,044.07 Total Available Balance for Payouts" at bounding box center [667, 225] width 134 height 84
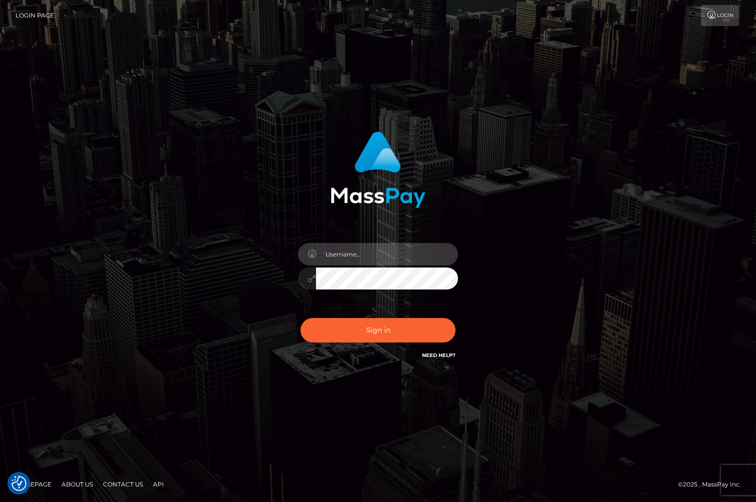
click at [345, 263] on input "text" at bounding box center [387, 254] width 142 height 23
type input "jackson.whop"
click at [377, 250] on input "text" at bounding box center [387, 254] width 142 height 23
type input "[PERSON_NAME].whop"
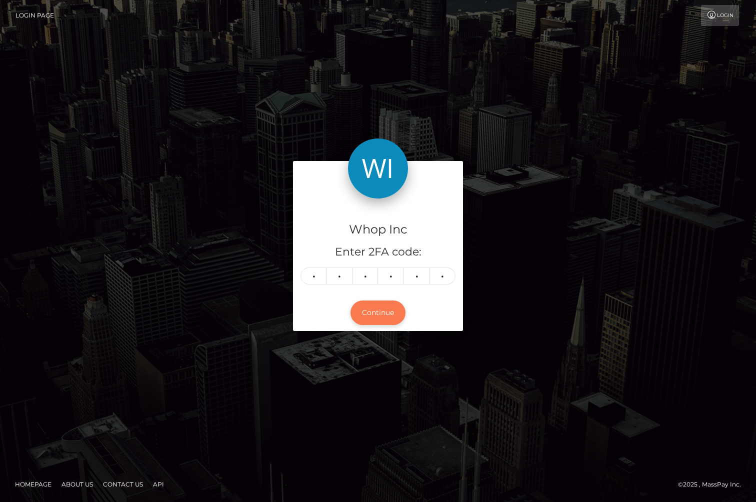
click at [385, 309] on button "Continue" at bounding box center [378, 313] width 55 height 25
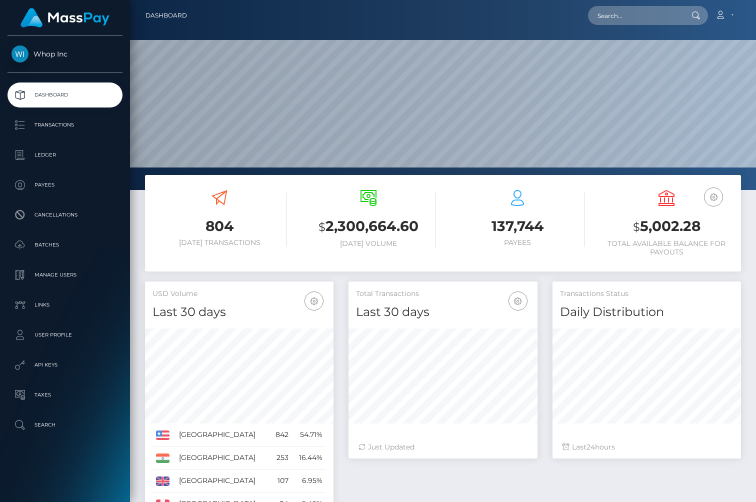
scroll to position [177, 189]
